Goal: Task Accomplishment & Management: Use online tool/utility

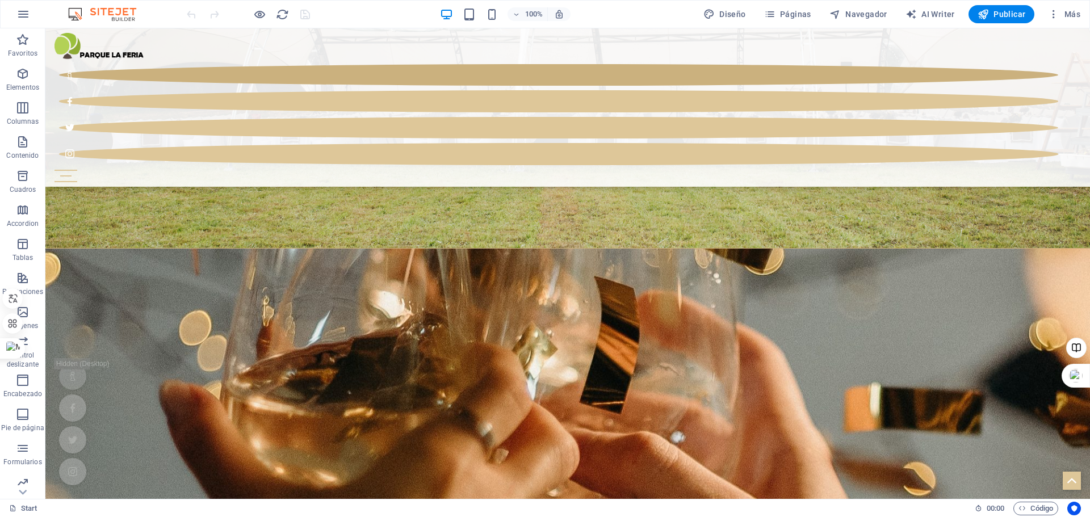
scroll to position [2978, 0]
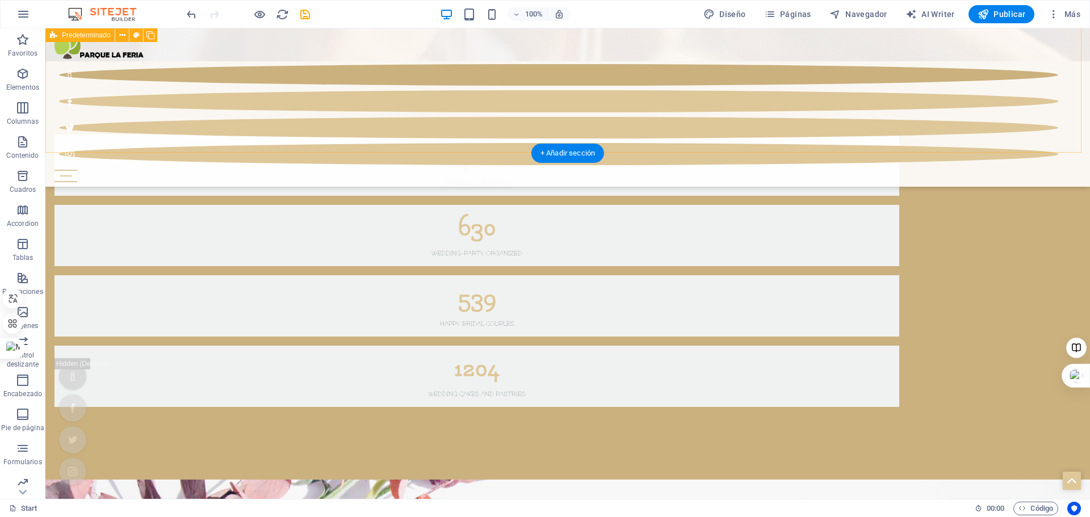
scroll to position [3603, 0]
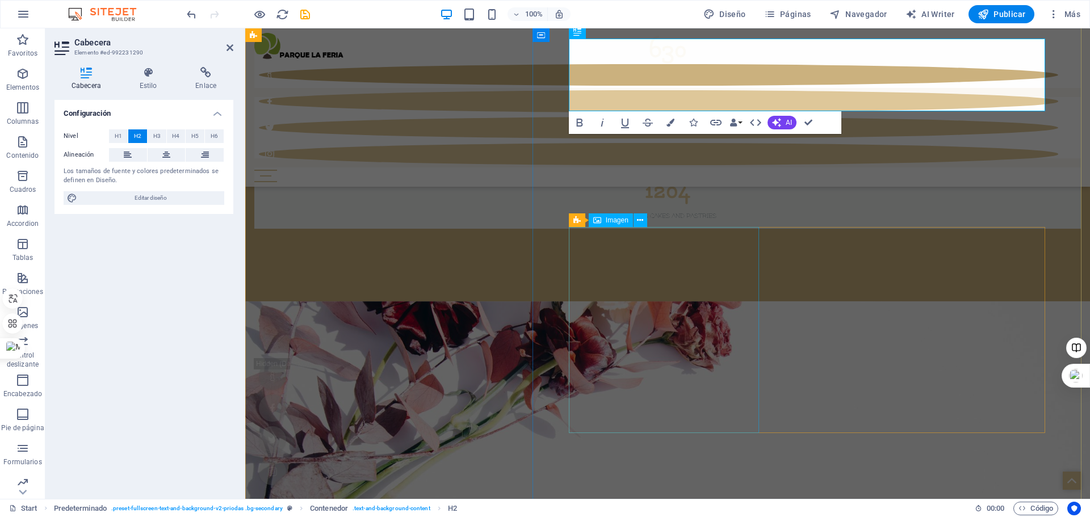
scroll to position [3789, 0]
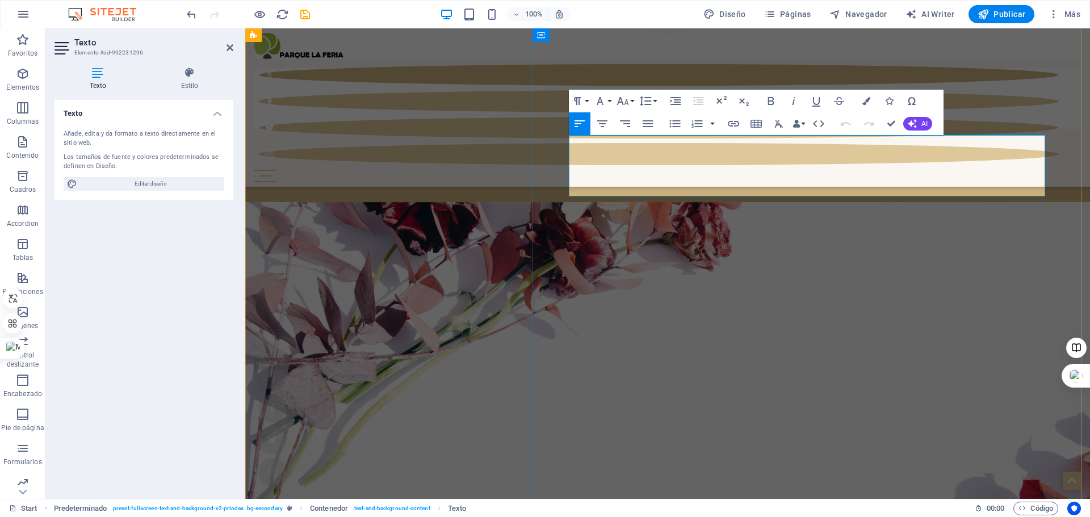
drag, startPoint x: 731, startPoint y: 191, endPoint x: 567, endPoint y: 142, distance: 171.4
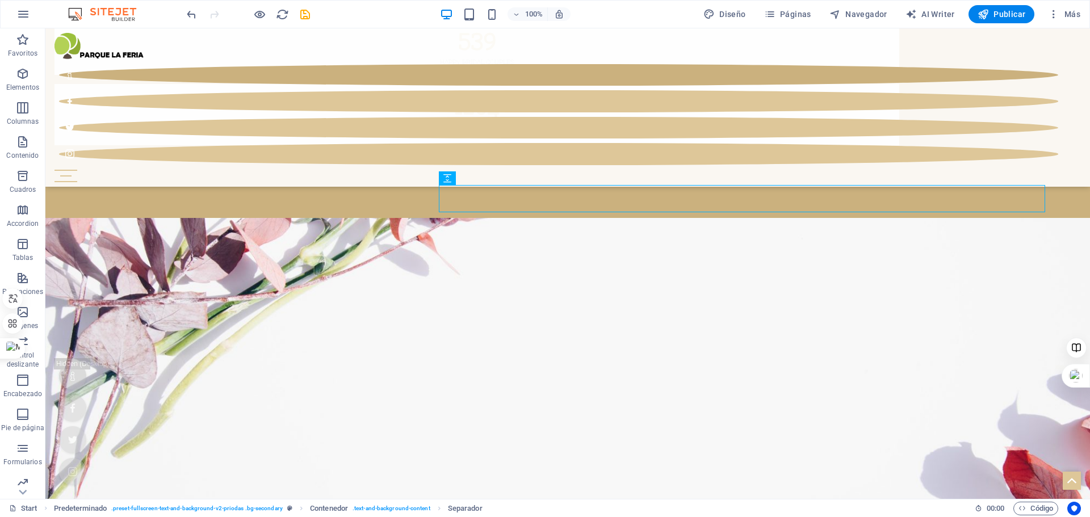
scroll to position [3773, 0]
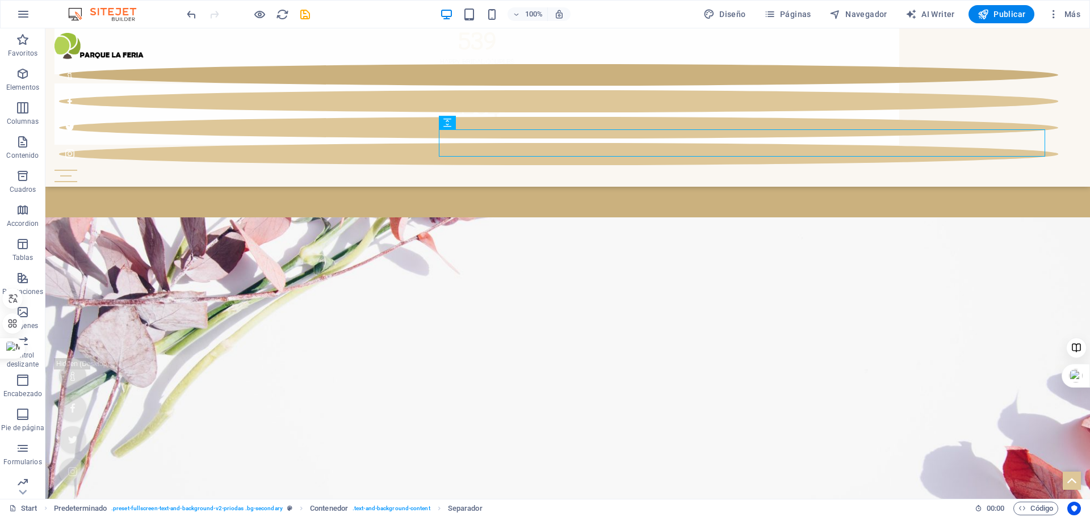
select select "px"
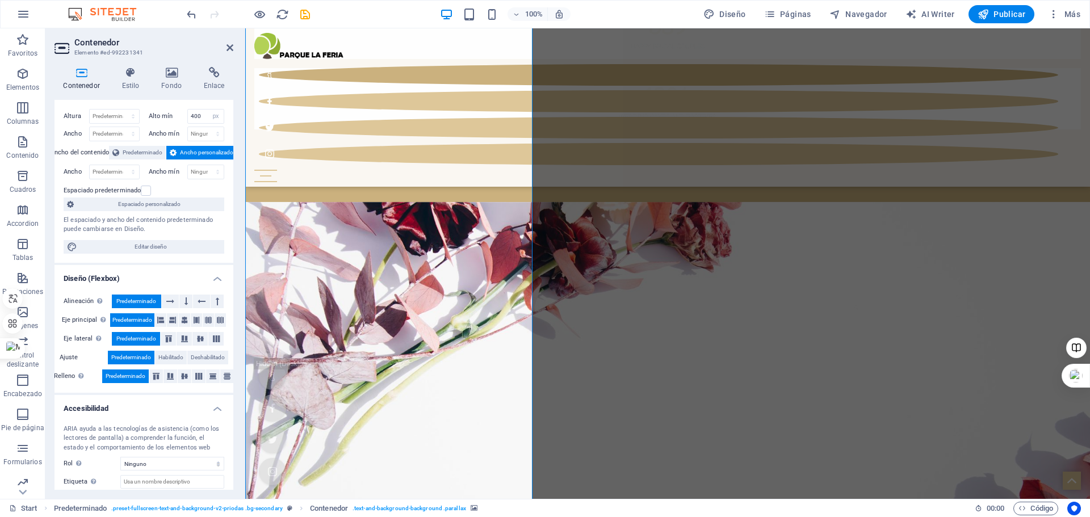
scroll to position [0, 0]
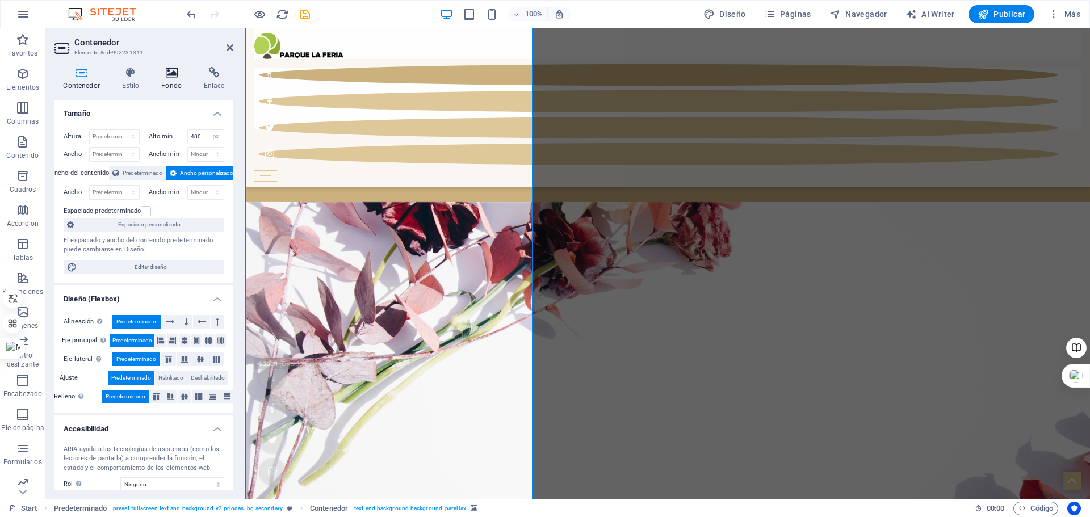
click at [177, 81] on h4 "Fondo" at bounding box center [174, 79] width 43 height 24
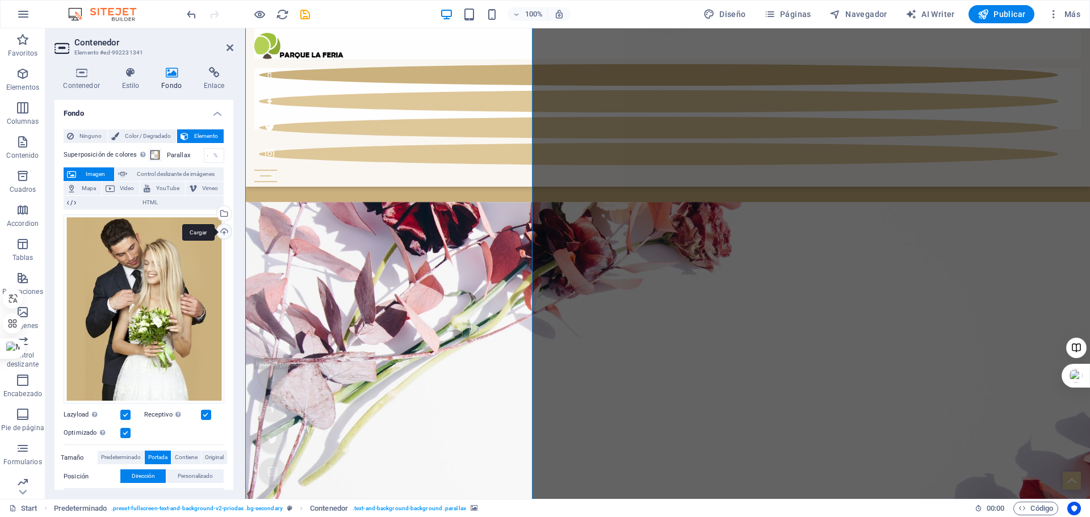
click at [223, 228] on div "Cargar" at bounding box center [223, 232] width 17 height 17
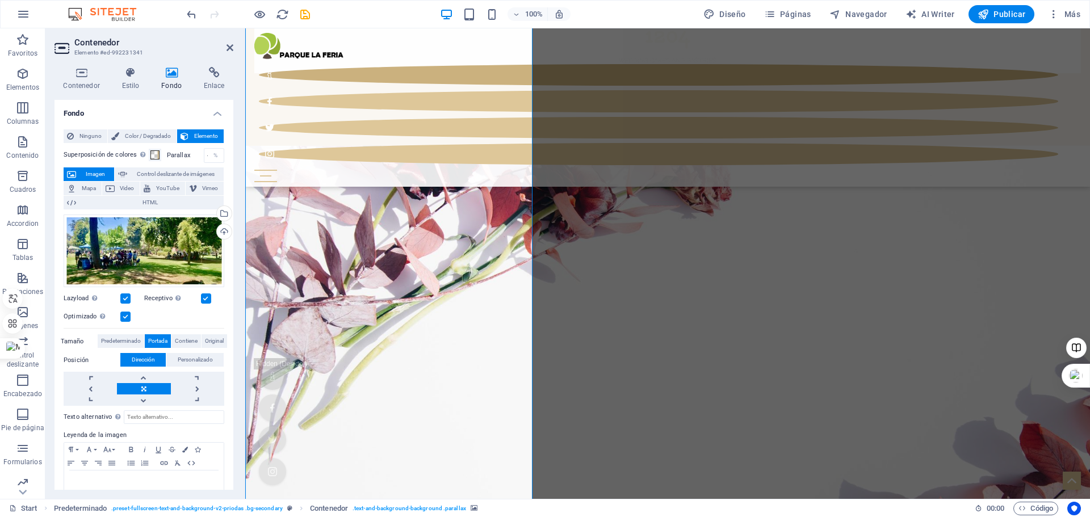
scroll to position [3959, 0]
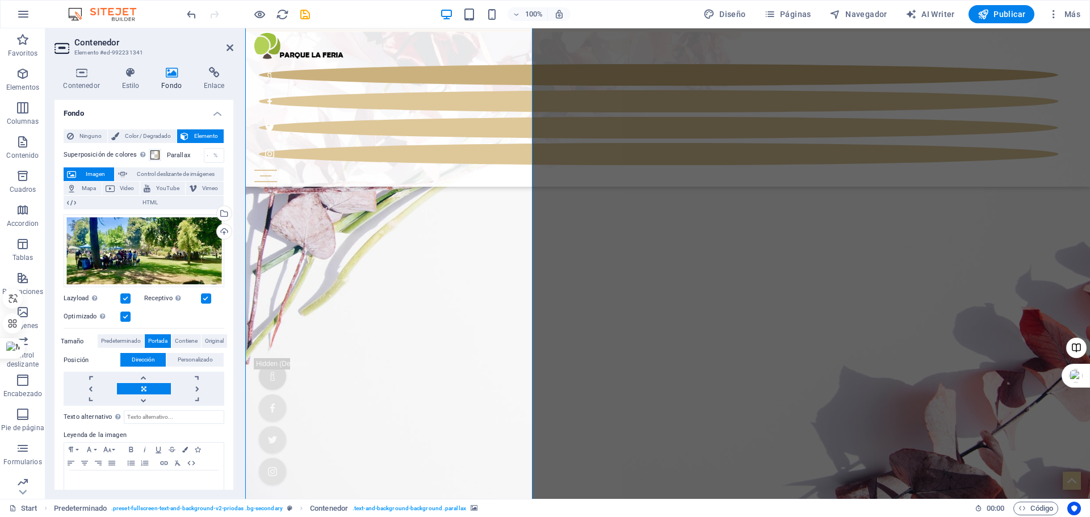
click at [219, 232] on div "Cargar" at bounding box center [223, 232] width 17 height 17
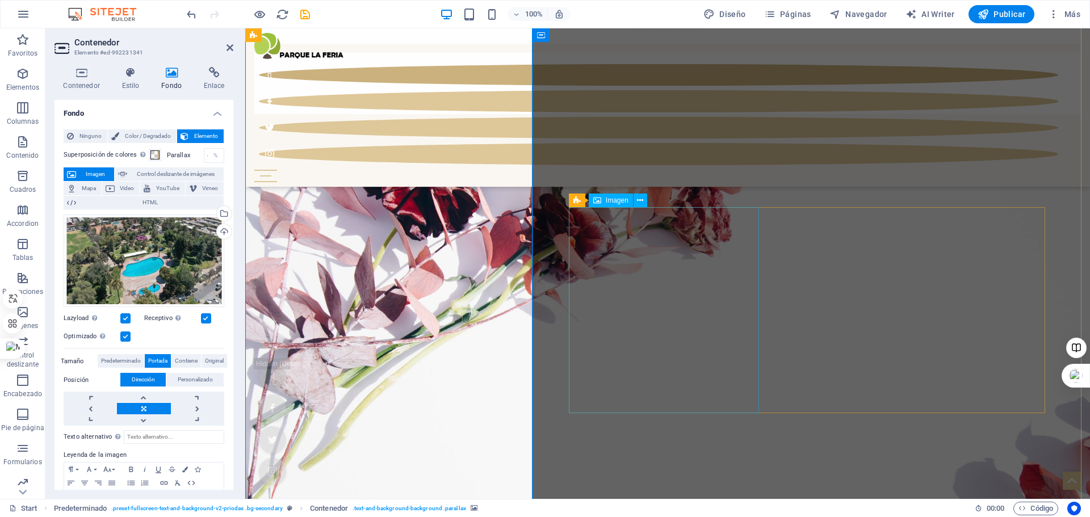
scroll to position [3789, 0]
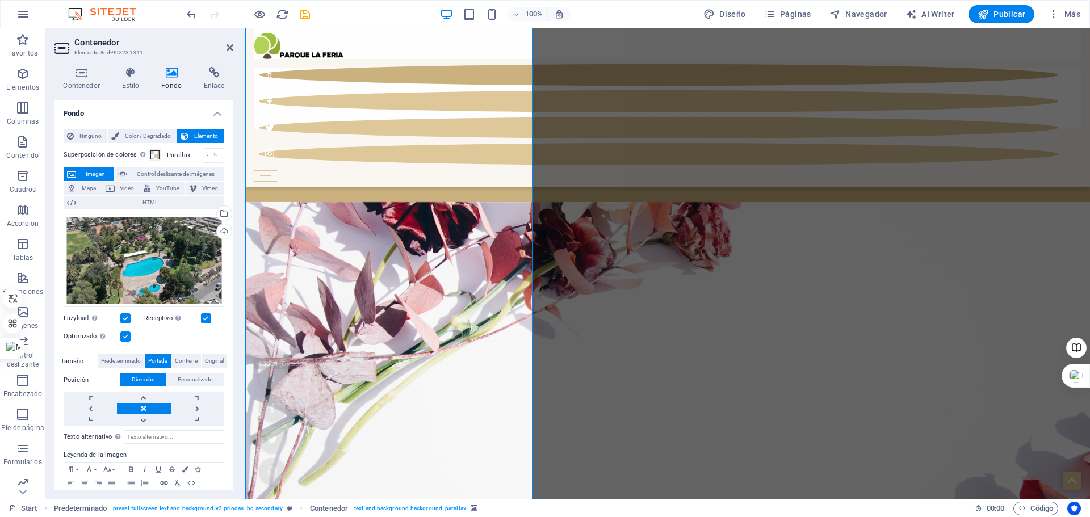
select select "rem"
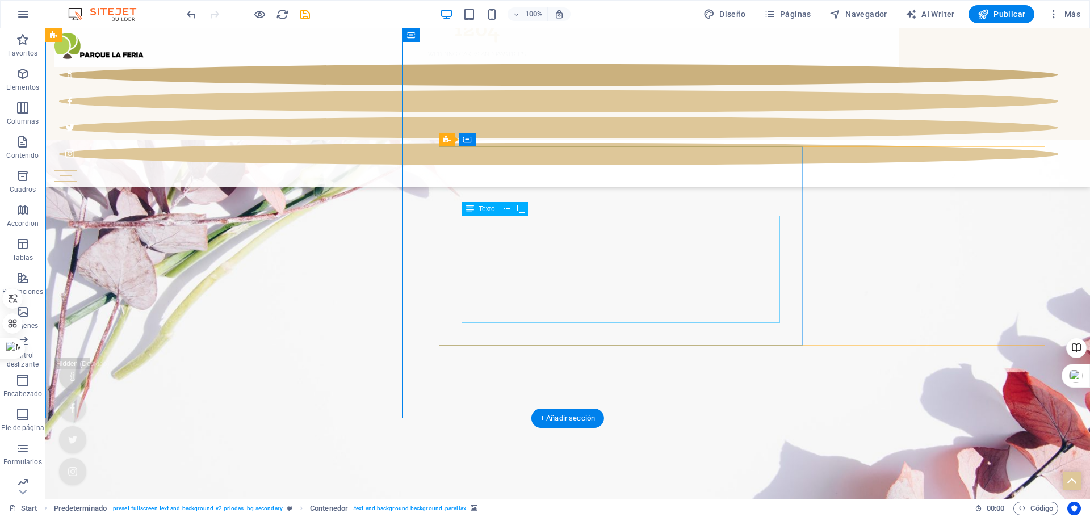
scroll to position [3717, 0]
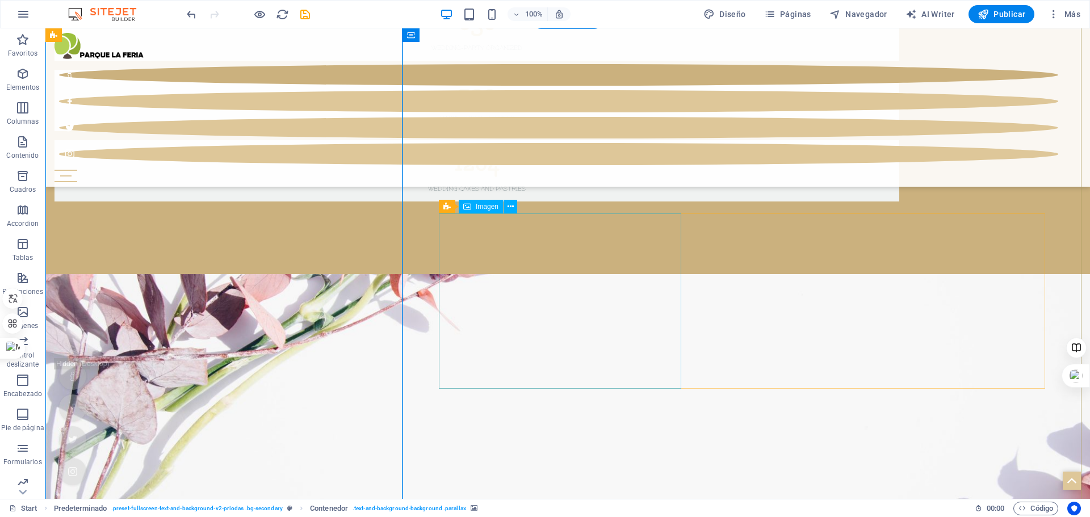
select select "%"
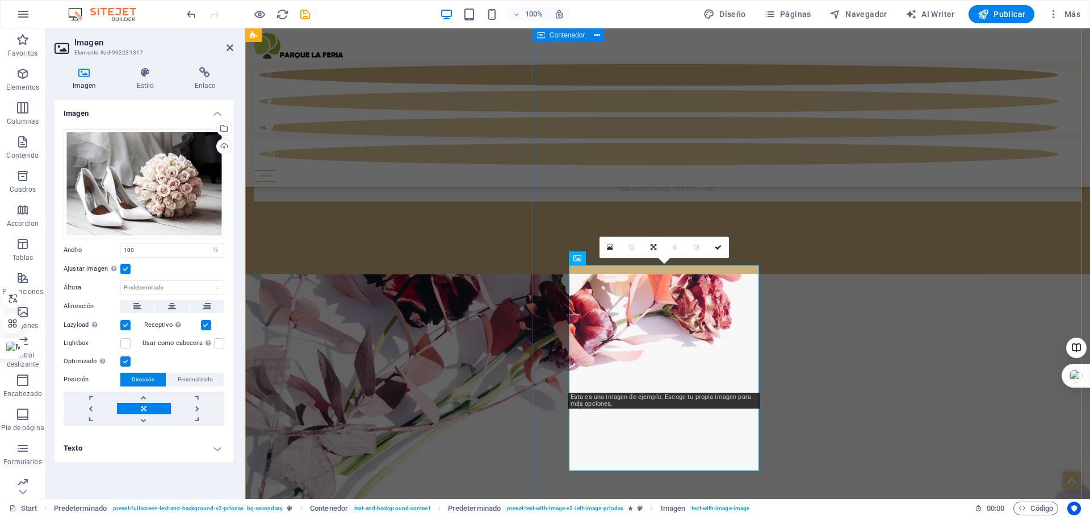
scroll to position [3732, 0]
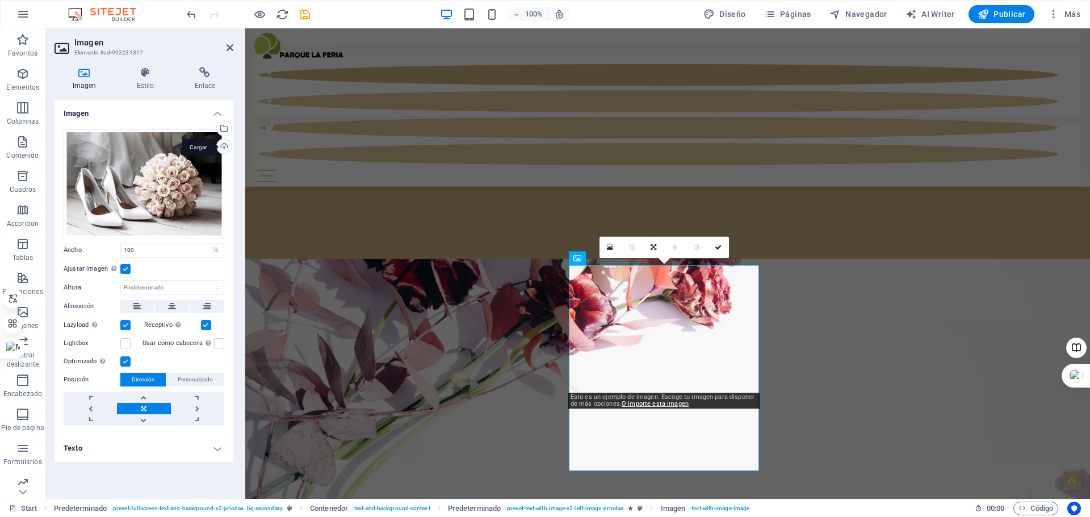
click at [219, 144] on div "Cargar" at bounding box center [223, 147] width 17 height 17
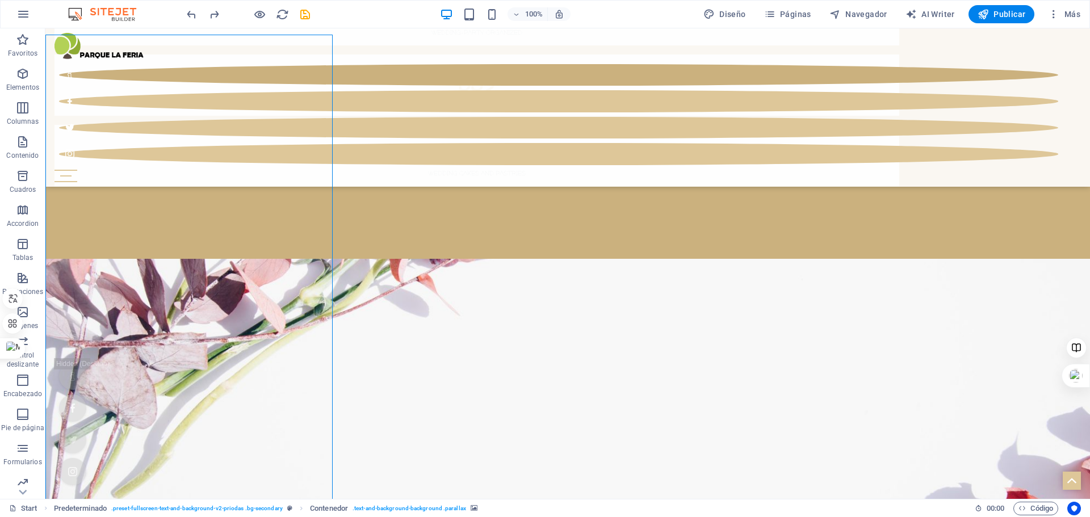
scroll to position [3717, 0]
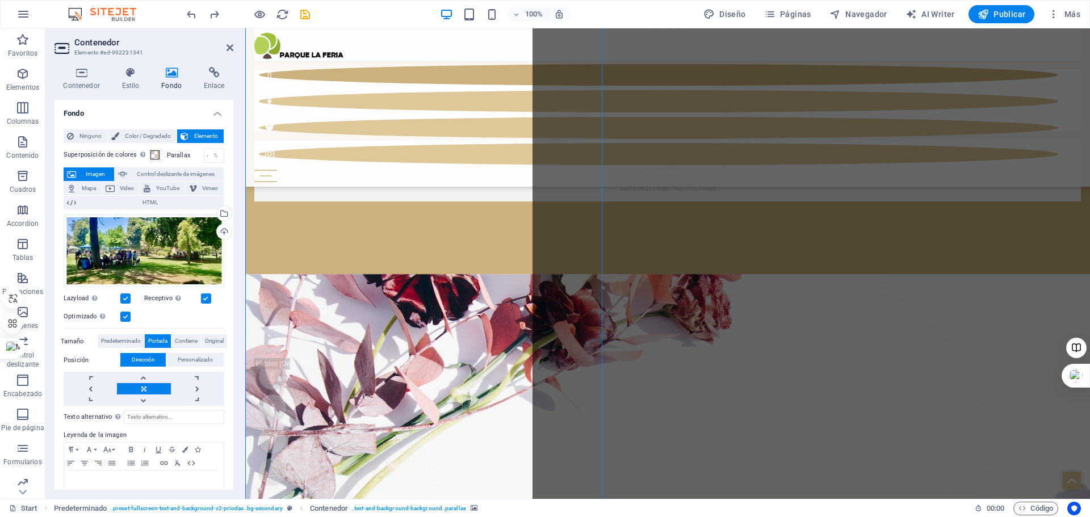
scroll to position [3732, 0]
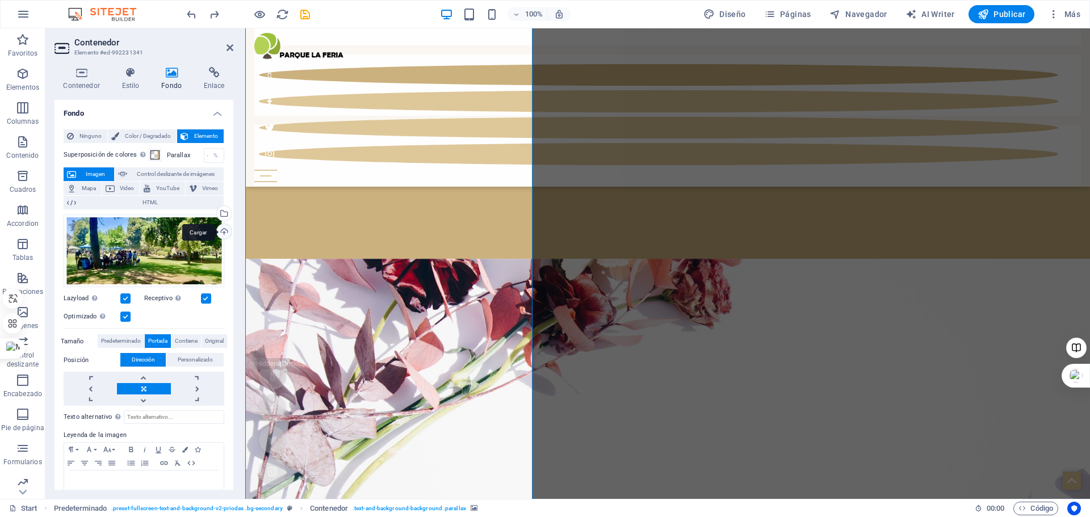
click at [220, 232] on div "Cargar" at bounding box center [223, 232] width 17 height 17
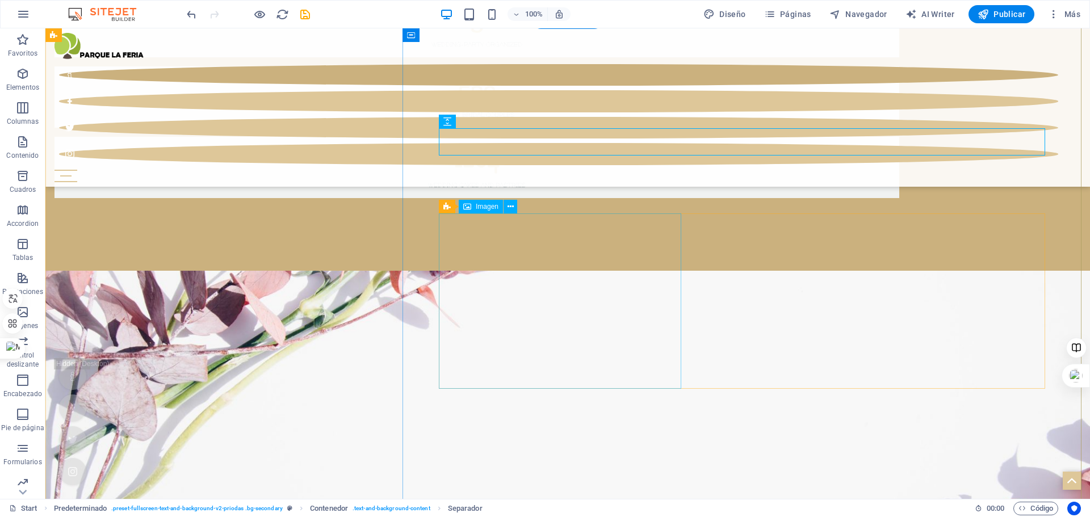
scroll to position [3773, 0]
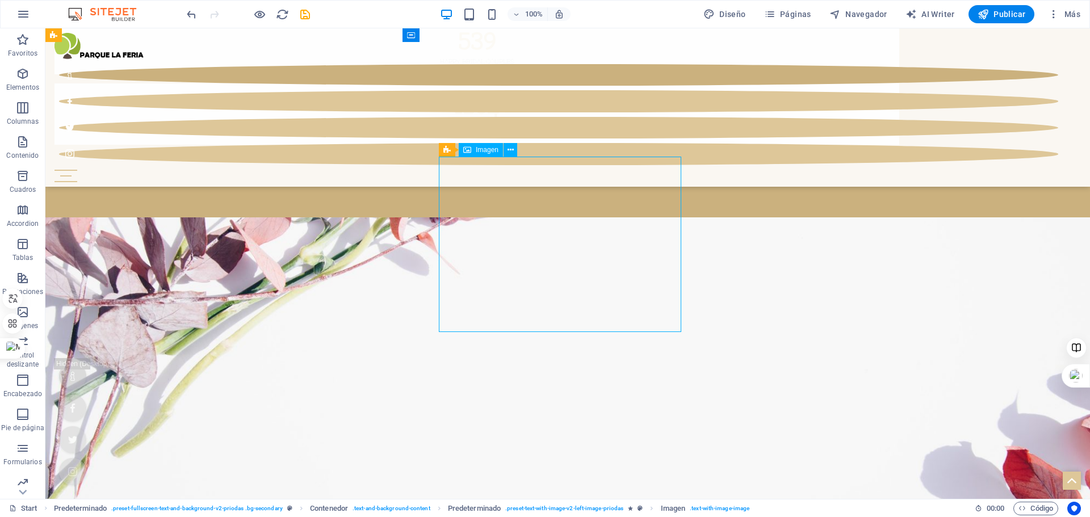
select select "%"
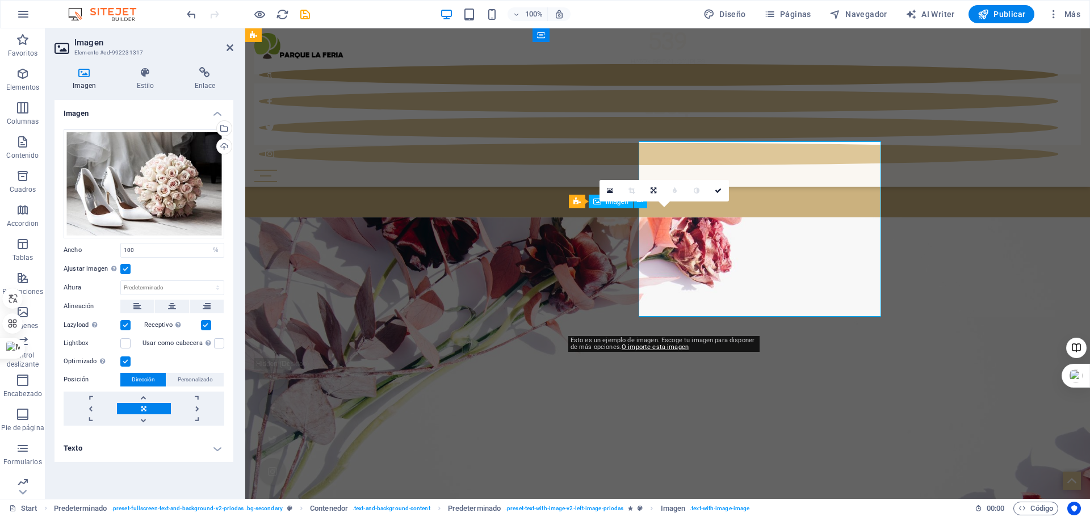
scroll to position [3789, 0]
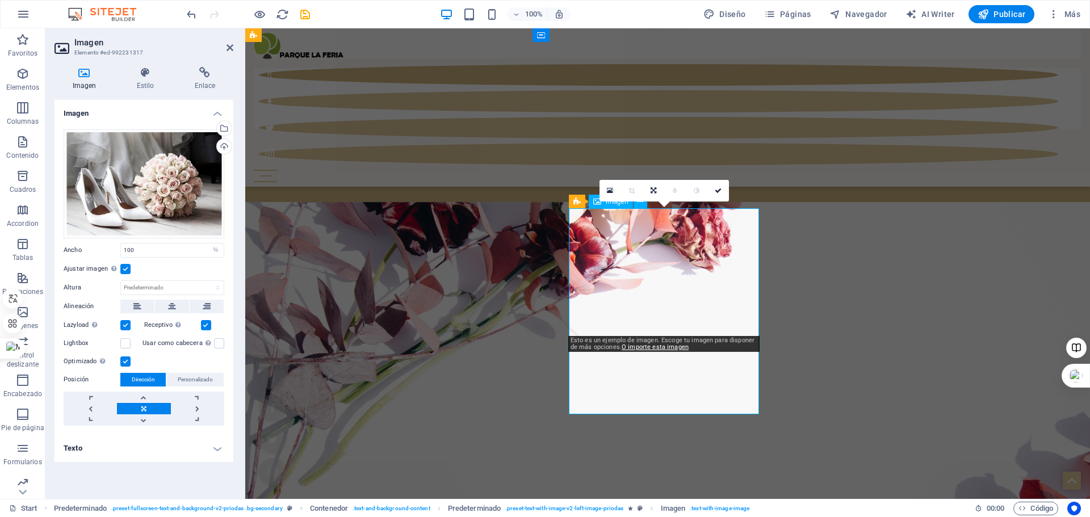
click at [223, 148] on div "Cargar" at bounding box center [223, 147] width 17 height 17
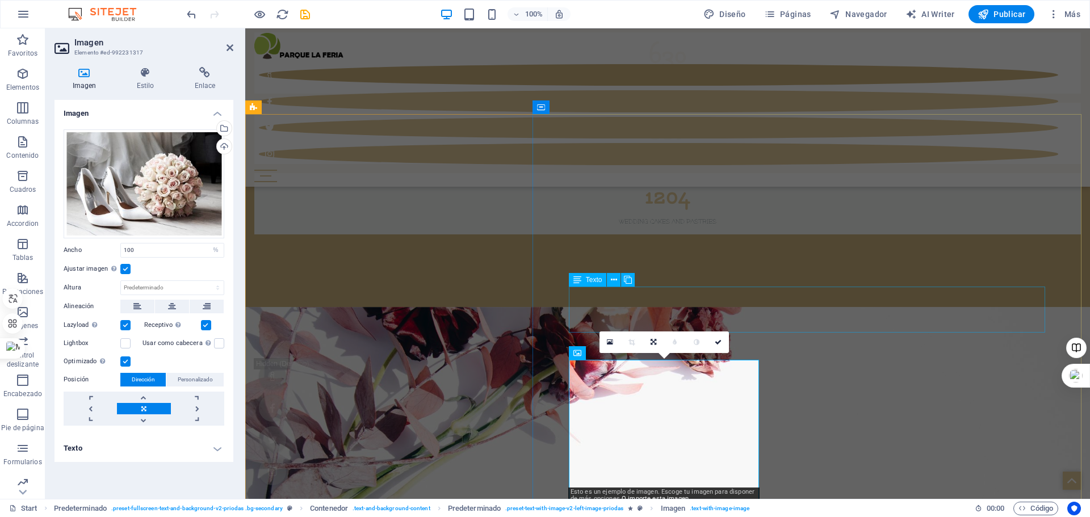
scroll to position [3732, 0]
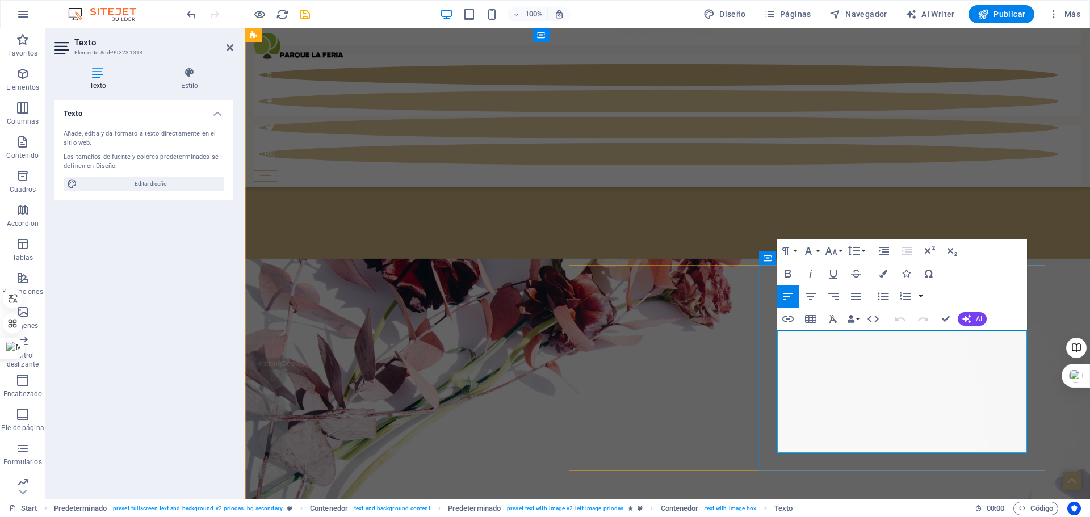
drag, startPoint x: 780, startPoint y: 340, endPoint x: 1023, endPoint y: 447, distance: 265.5
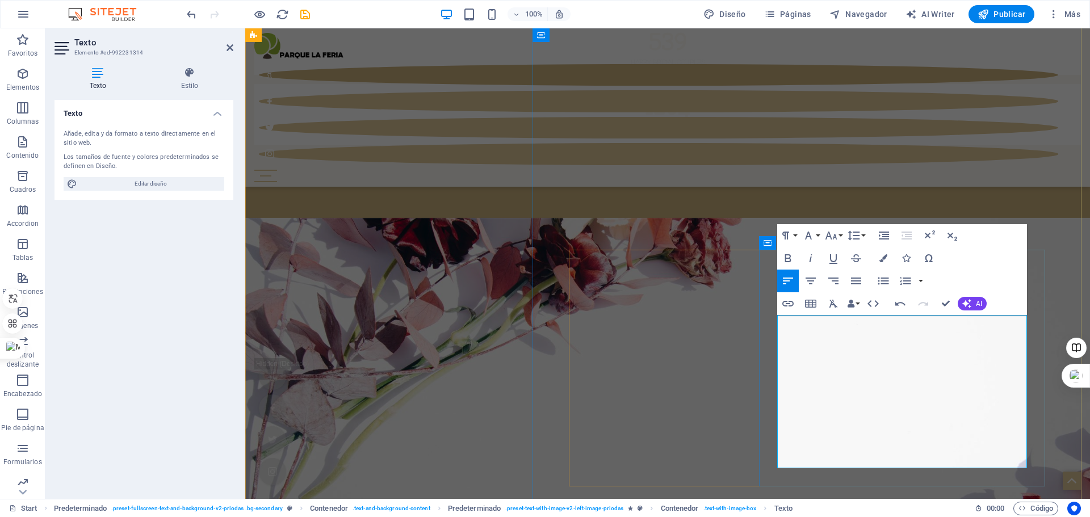
scroll to position [3789, 0]
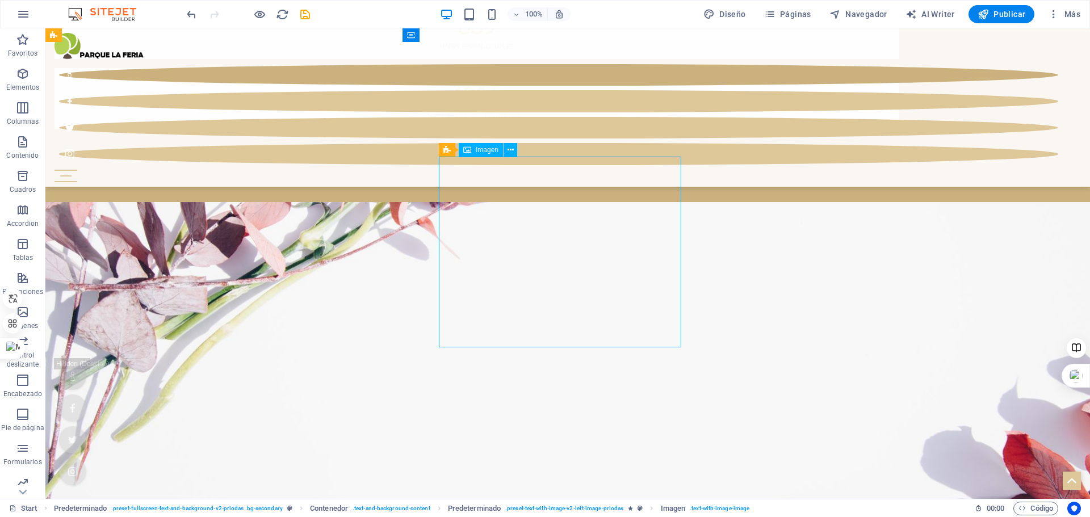
select select "%"
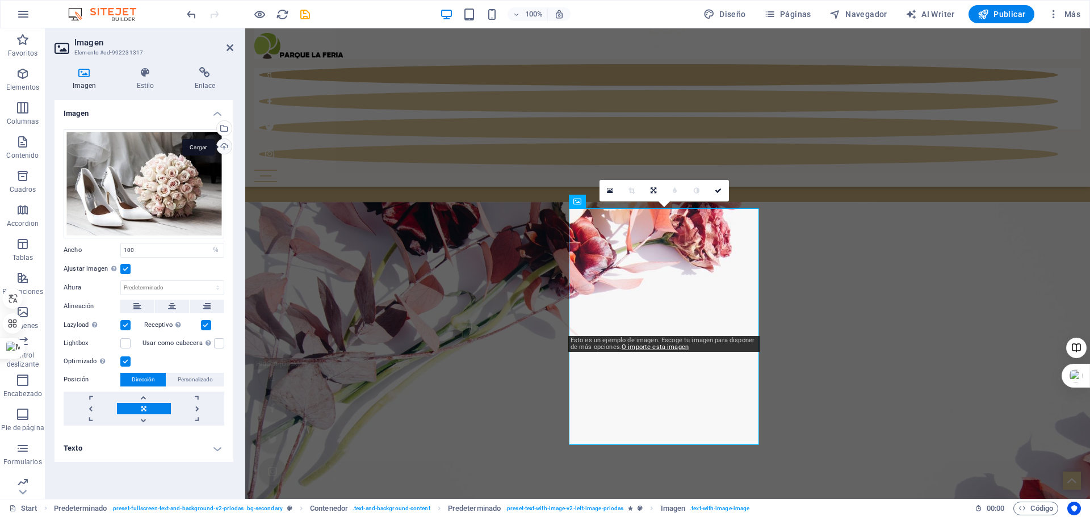
click at [221, 149] on div "Cargar" at bounding box center [223, 147] width 17 height 17
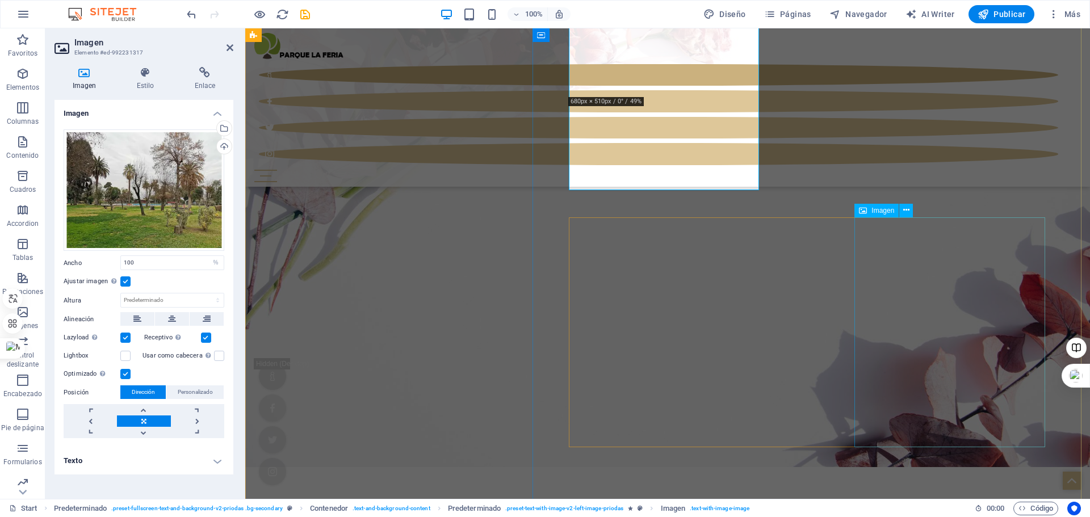
scroll to position [4129, 0]
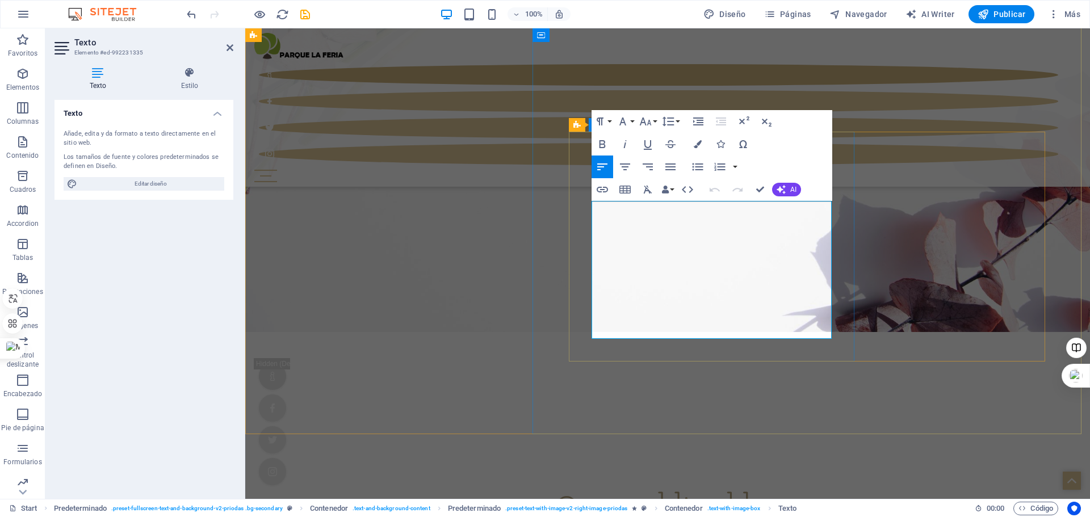
drag, startPoint x: 595, startPoint y: 208, endPoint x: 826, endPoint y: 321, distance: 256.8
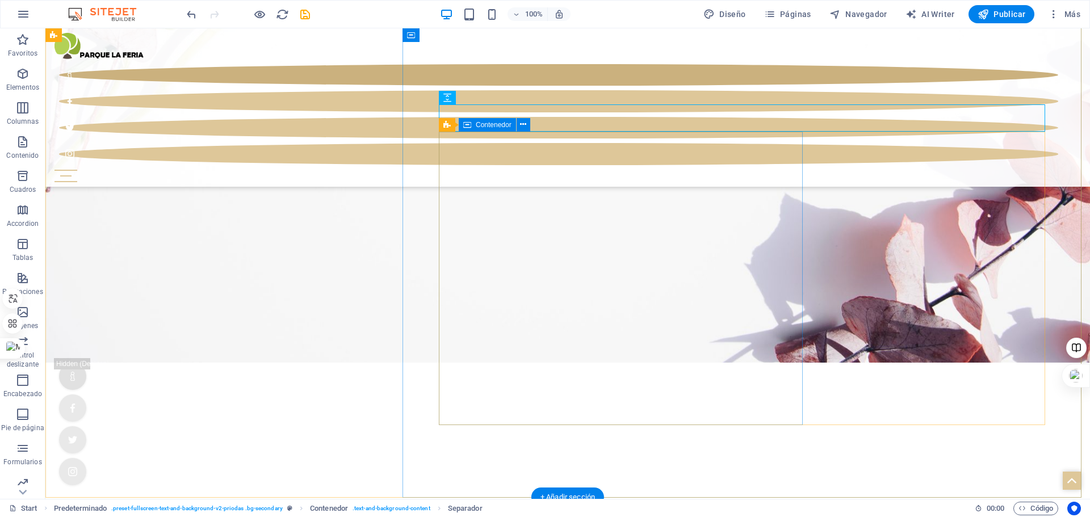
scroll to position [4016, 0]
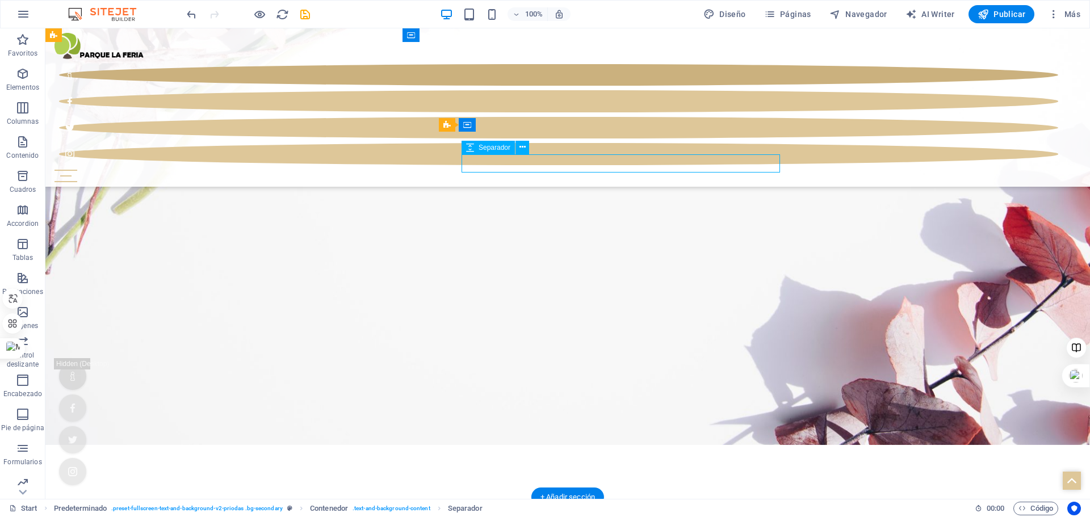
select select "rem"
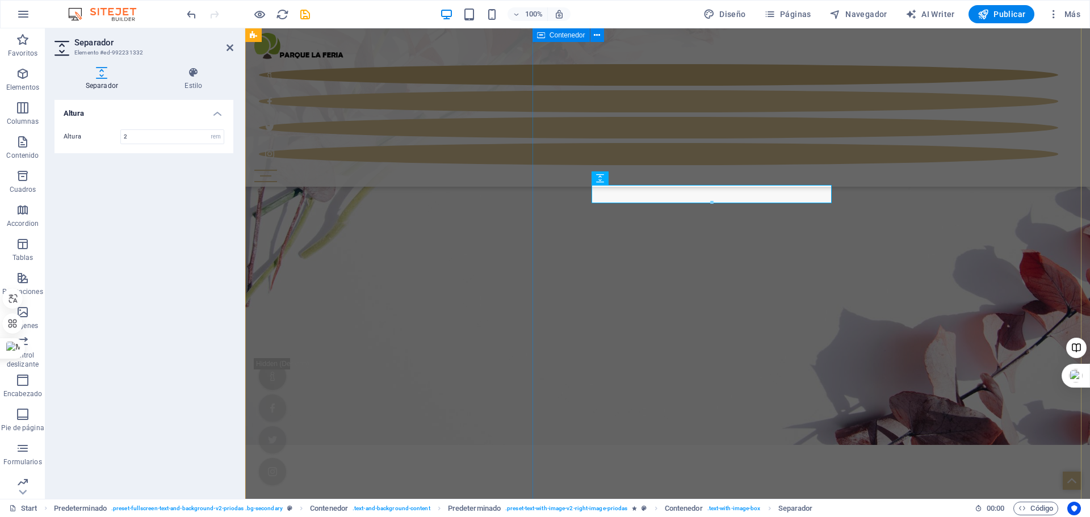
scroll to position [4099, 0]
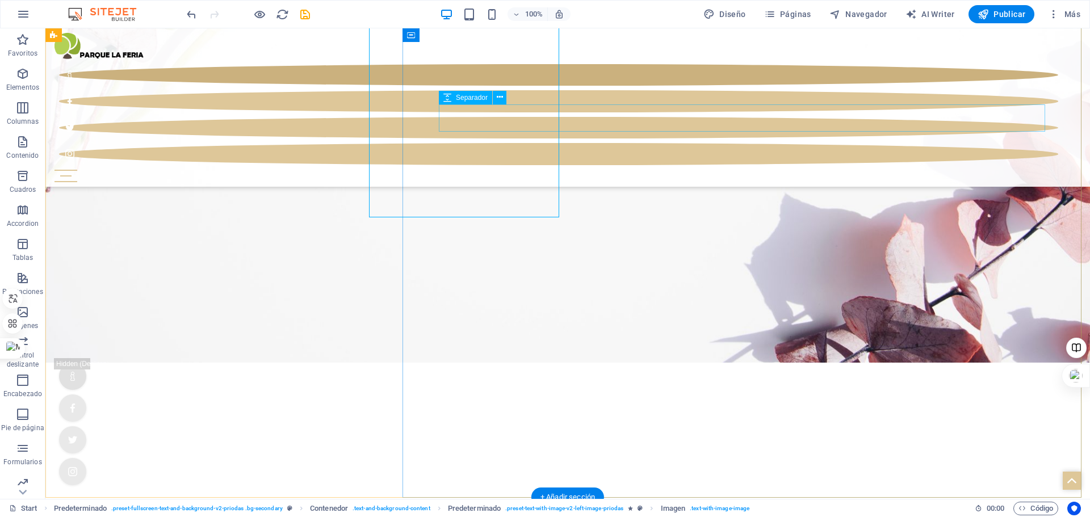
scroll to position [4016, 0]
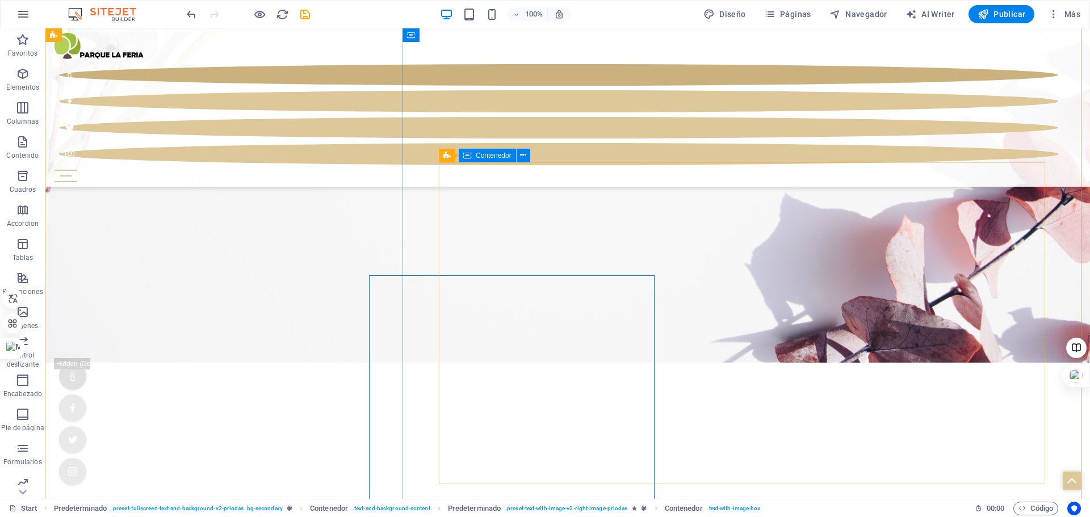
scroll to position [3986, 0]
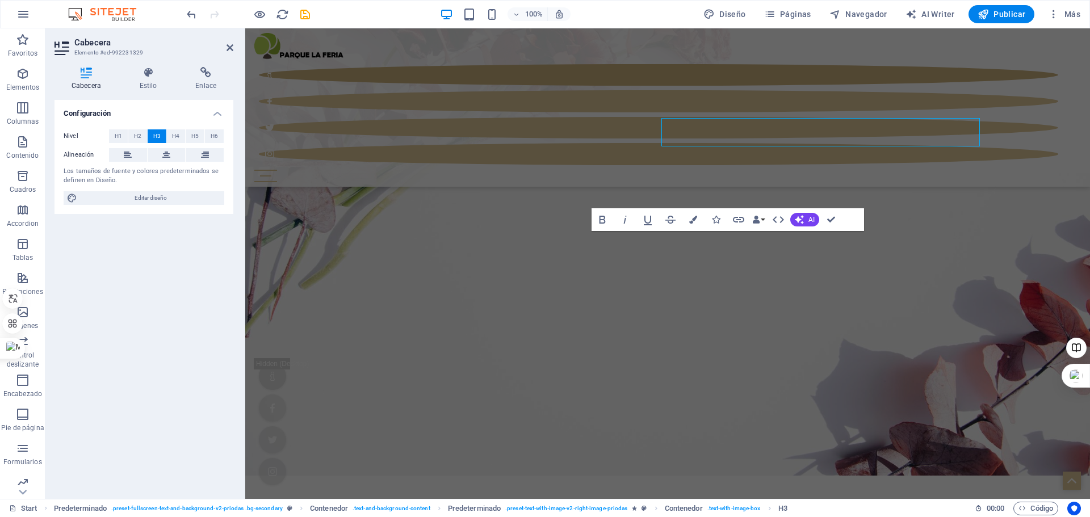
scroll to position [4053, 0]
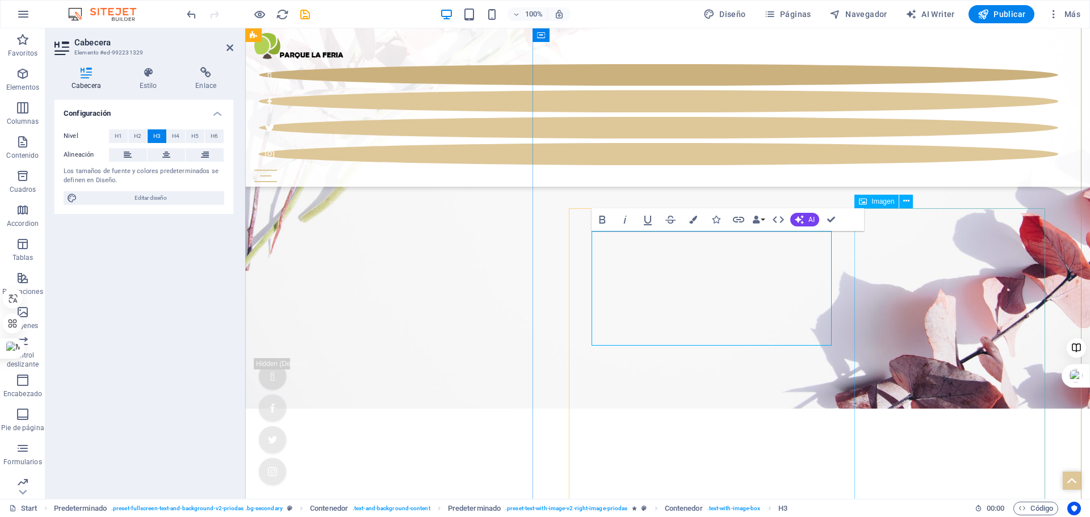
select select "%"
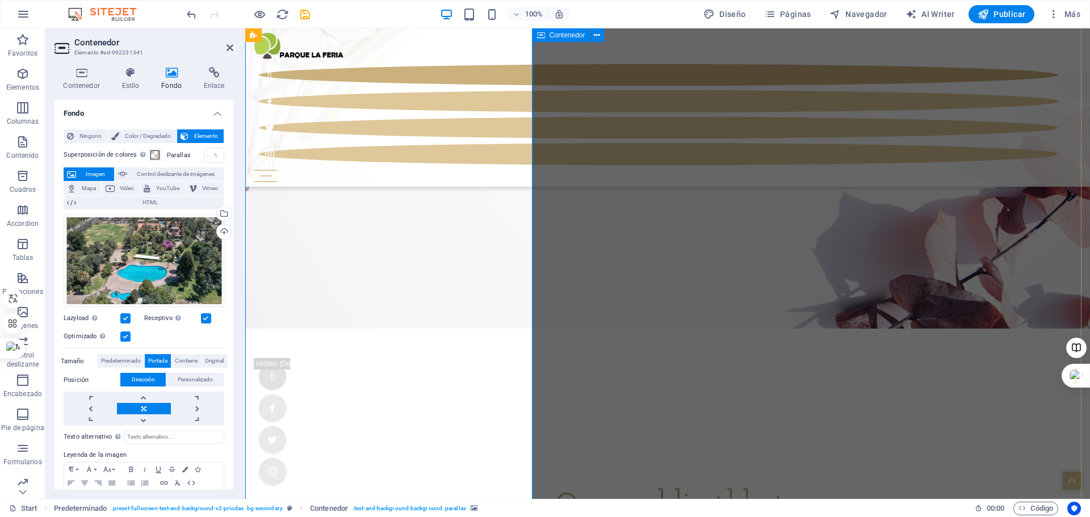
scroll to position [4110, 0]
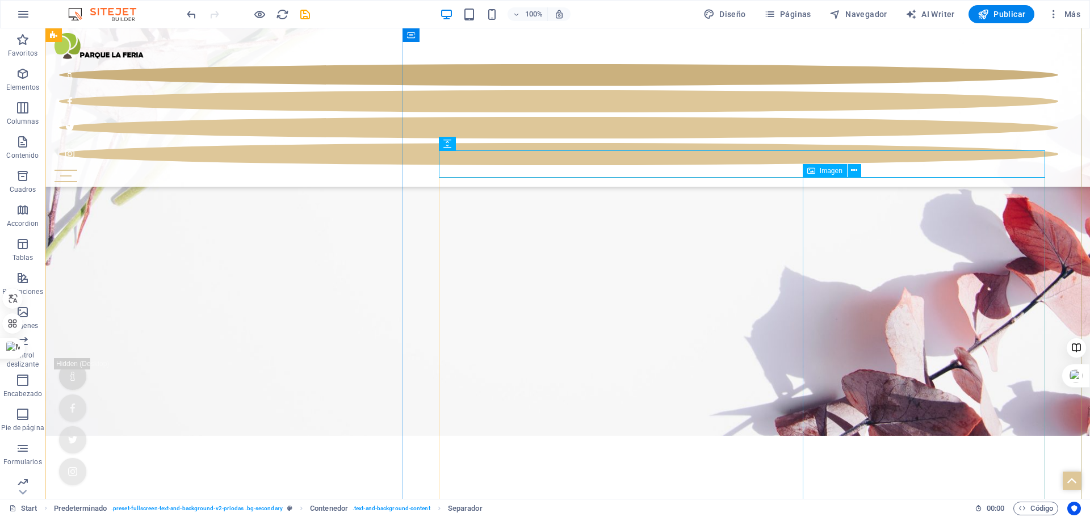
scroll to position [3970, 0]
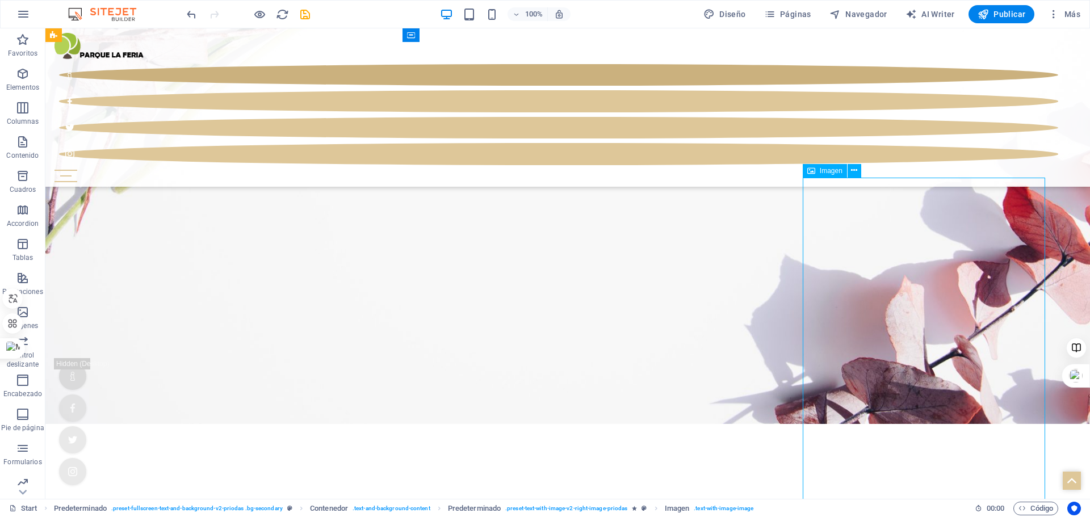
select select "%"
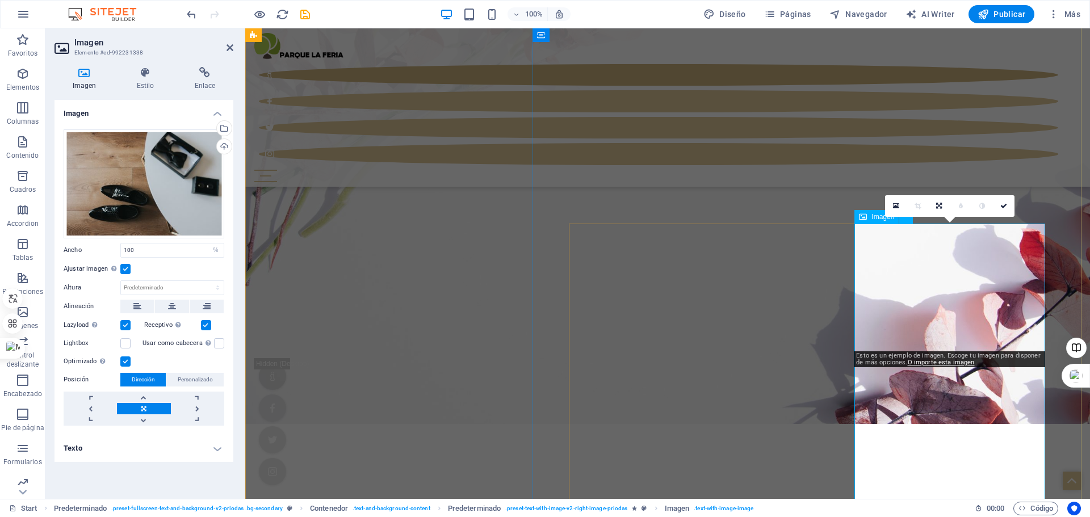
click at [221, 143] on div "Cargar" at bounding box center [223, 147] width 17 height 17
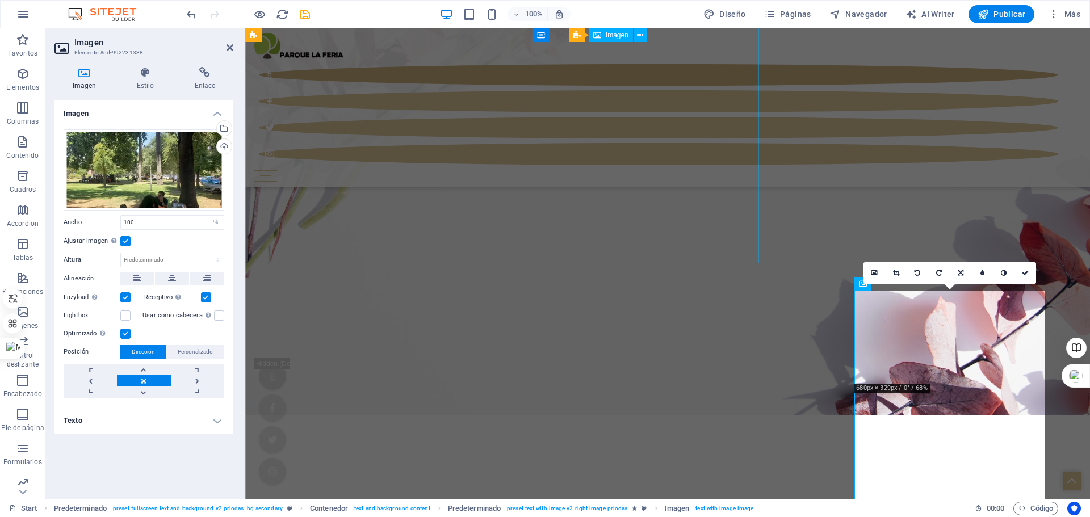
scroll to position [3924, 0]
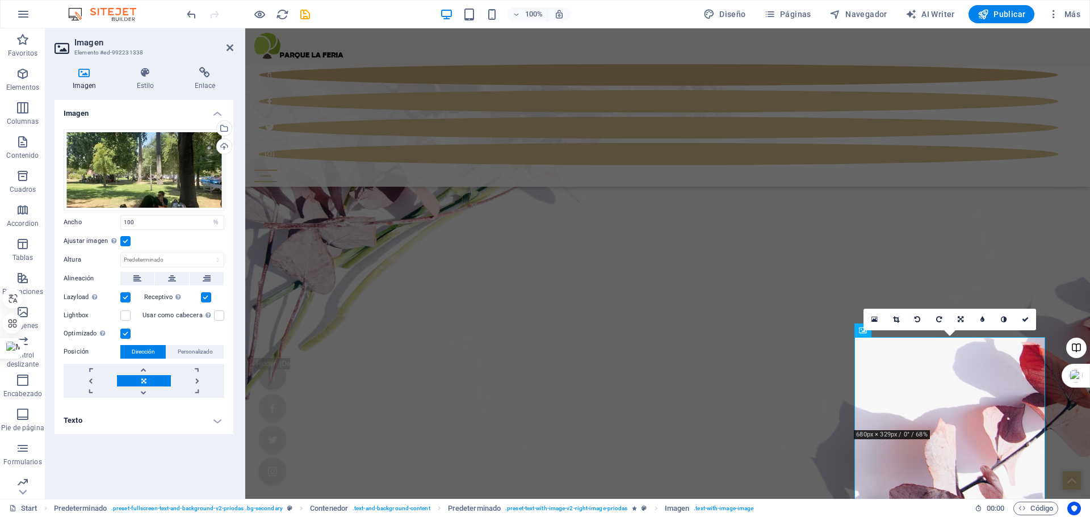
click at [996, 3] on div "100% Diseño Páginas Navegador AI Writer Publicar Más" at bounding box center [545, 14] width 1089 height 27
click at [992, 11] on span "Publicar" at bounding box center [1002, 14] width 48 height 11
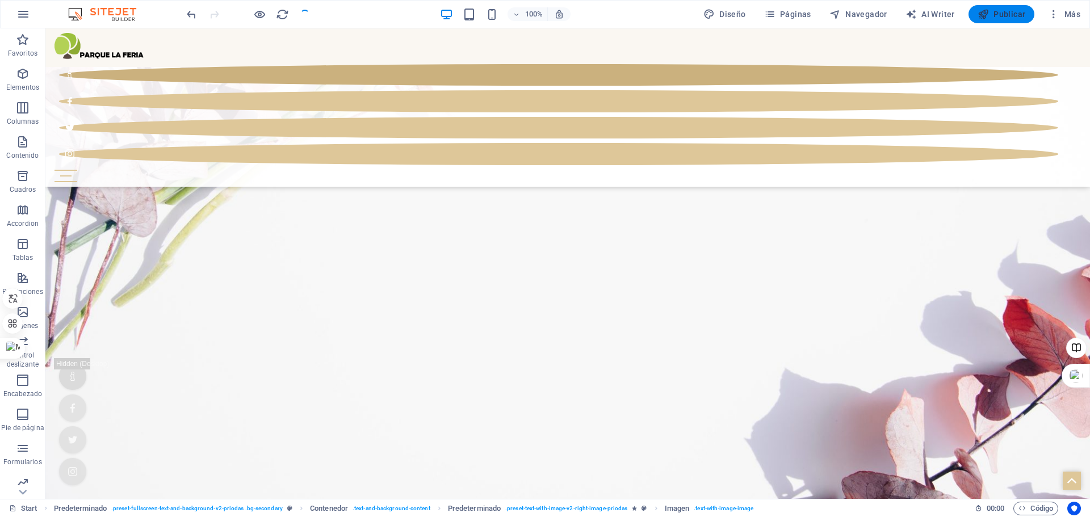
checkbox input "false"
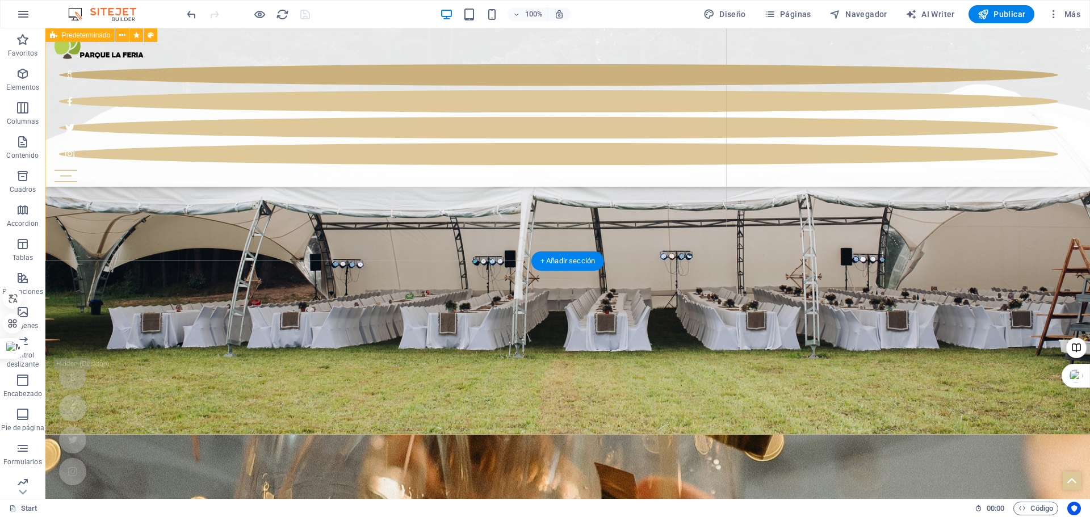
scroll to position [2623, 0]
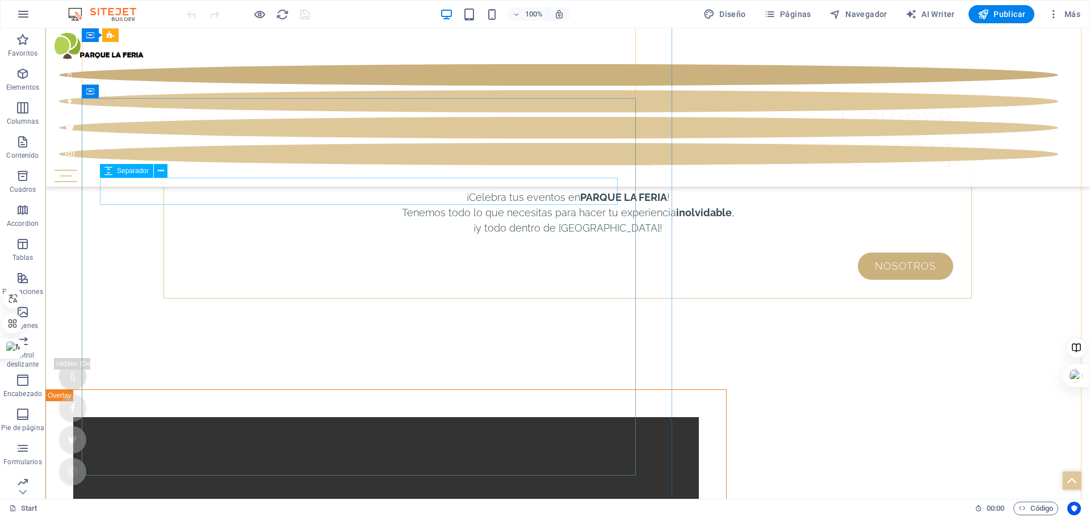
scroll to position [6386, 0]
